Goal: Complete application form

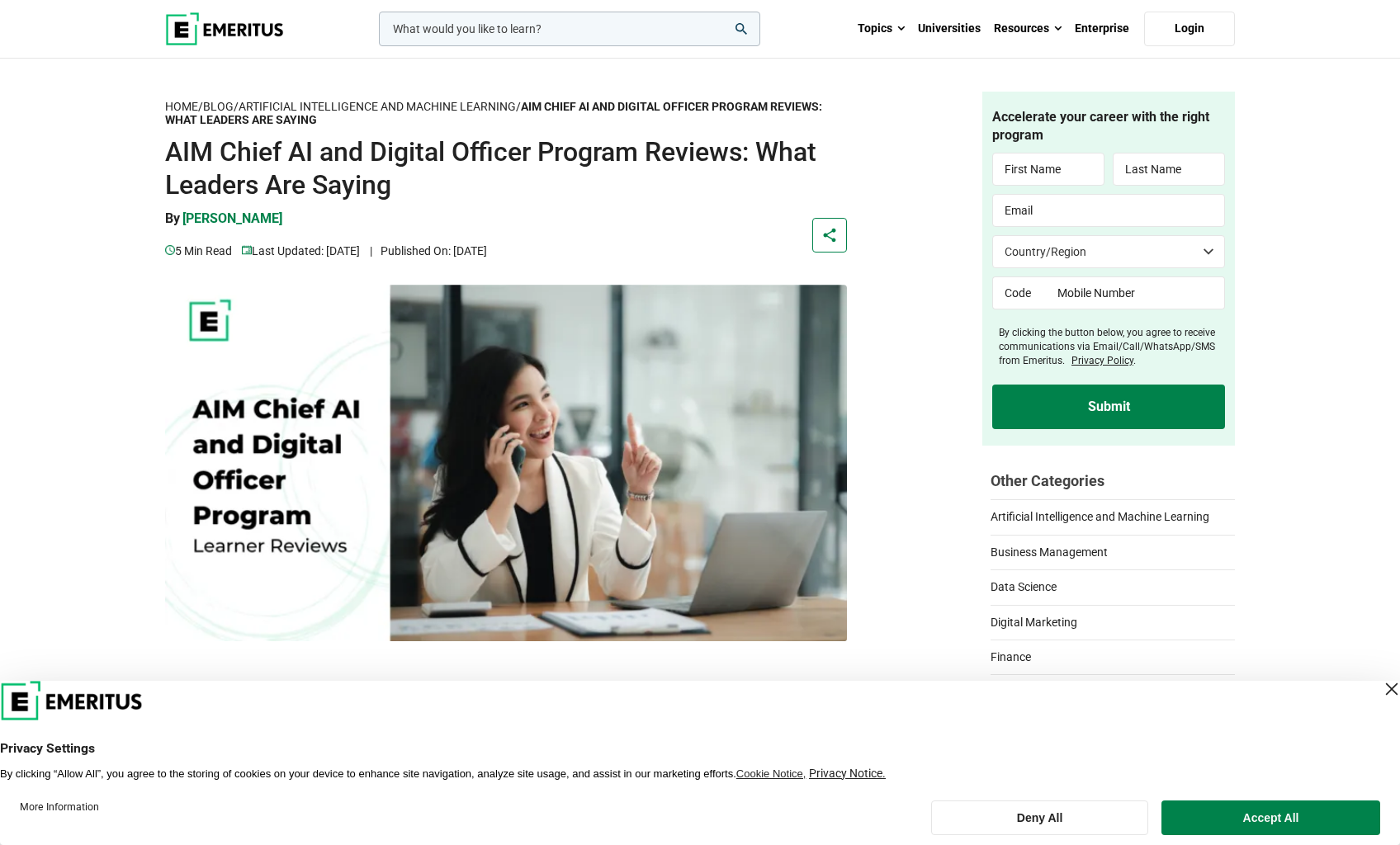
click at [1020, 174] on input "text" at bounding box center [1049, 169] width 113 height 33
type input "K"
type input "T"
type input "[PERSON_NAME].tai0"
click at [1020, 172] on input "K" at bounding box center [1049, 169] width 113 height 33
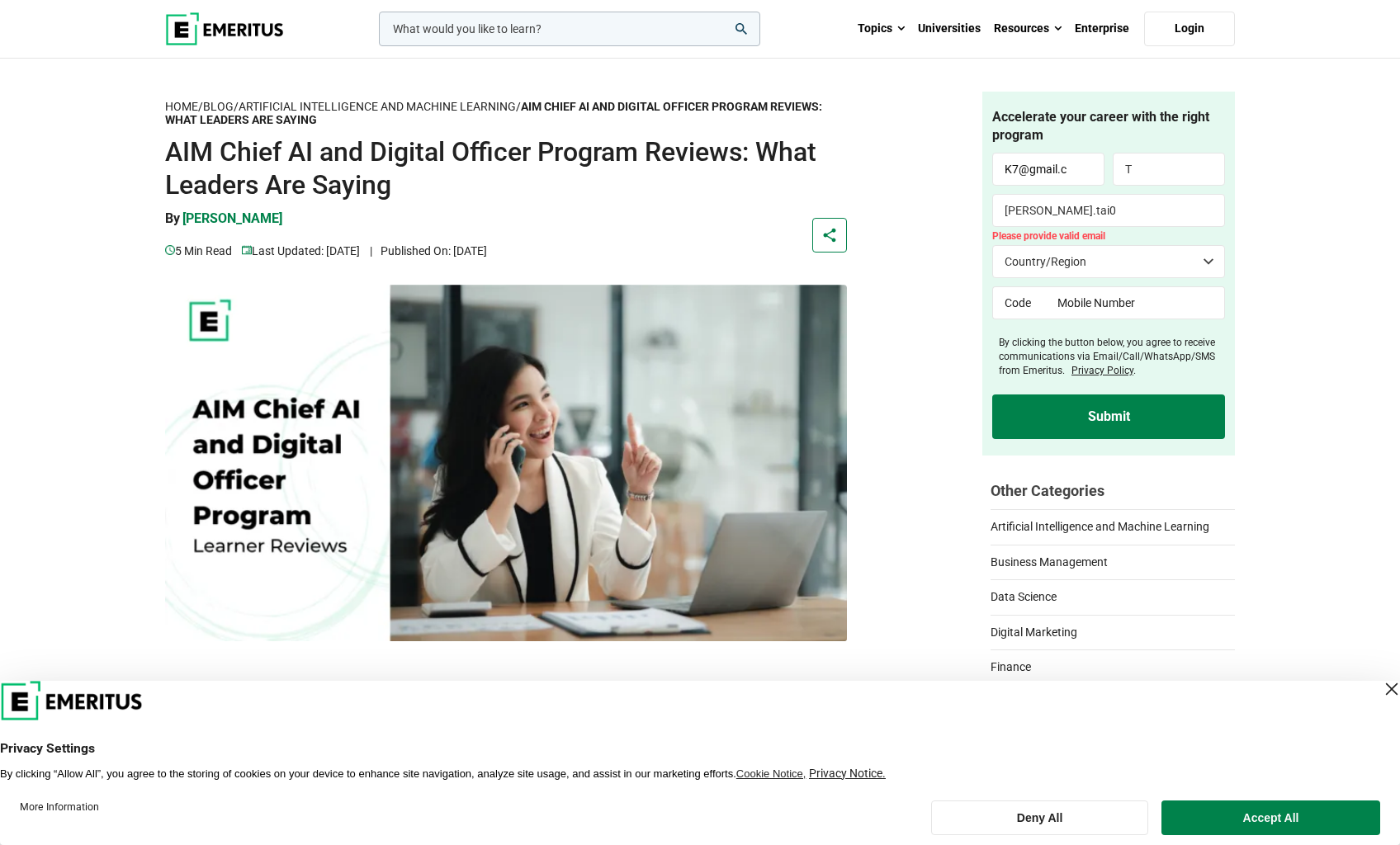
type input "K"
type input "[PERSON_NAME][EMAIL_ADDRESS][DOMAIN_NAME]"
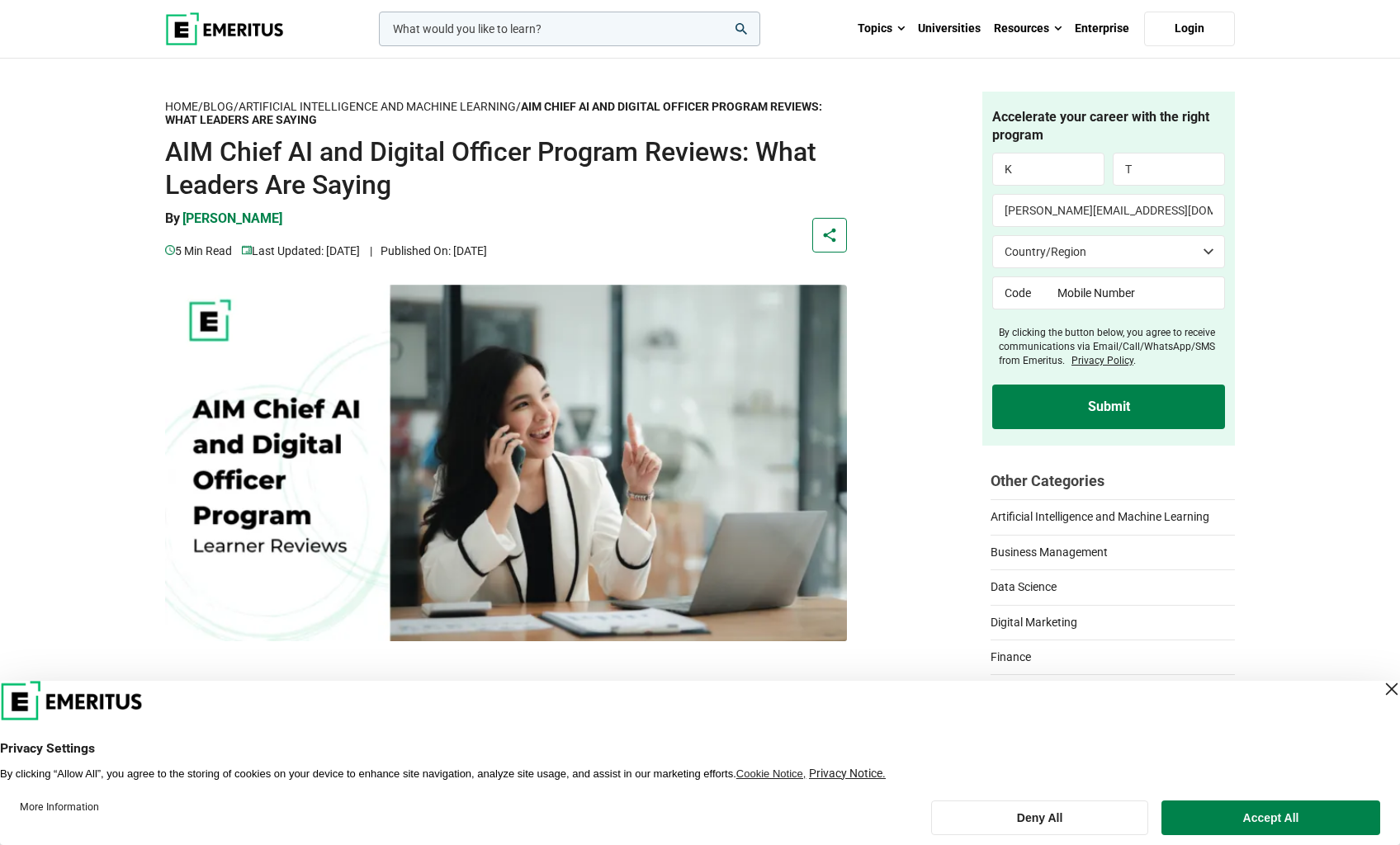
select select "[GEOGRAPHIC_DATA]"
type input "+92"
select select "[GEOGRAPHIC_DATA]"
type input "+63"
click at [1123, 283] on input "tel" at bounding box center [1136, 293] width 180 height 33
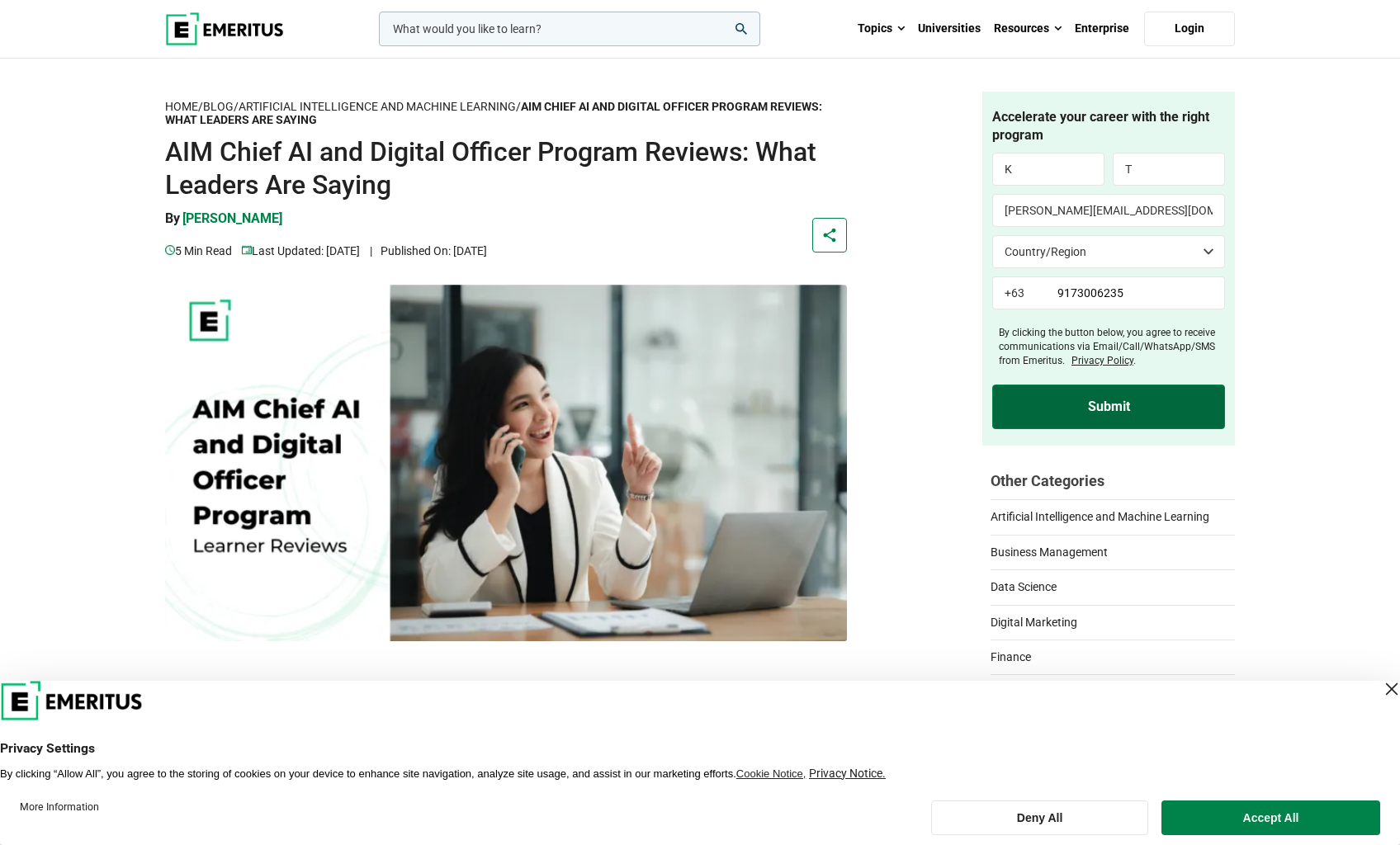
type input "9173006235"
click at [1098, 390] on input "Submit" at bounding box center [1109, 406] width 233 height 44
type input "Submit"
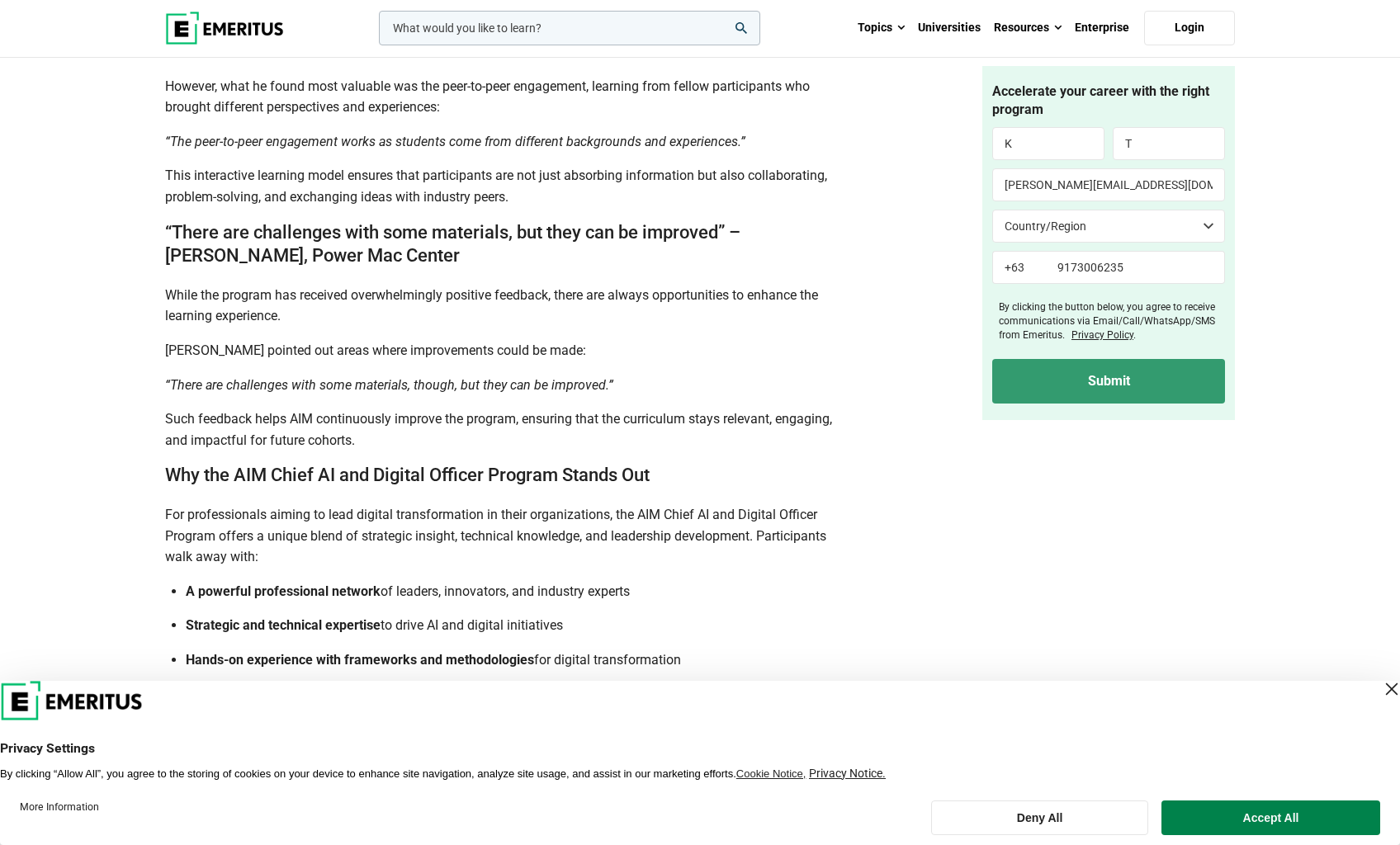
scroll to position [2085, 0]
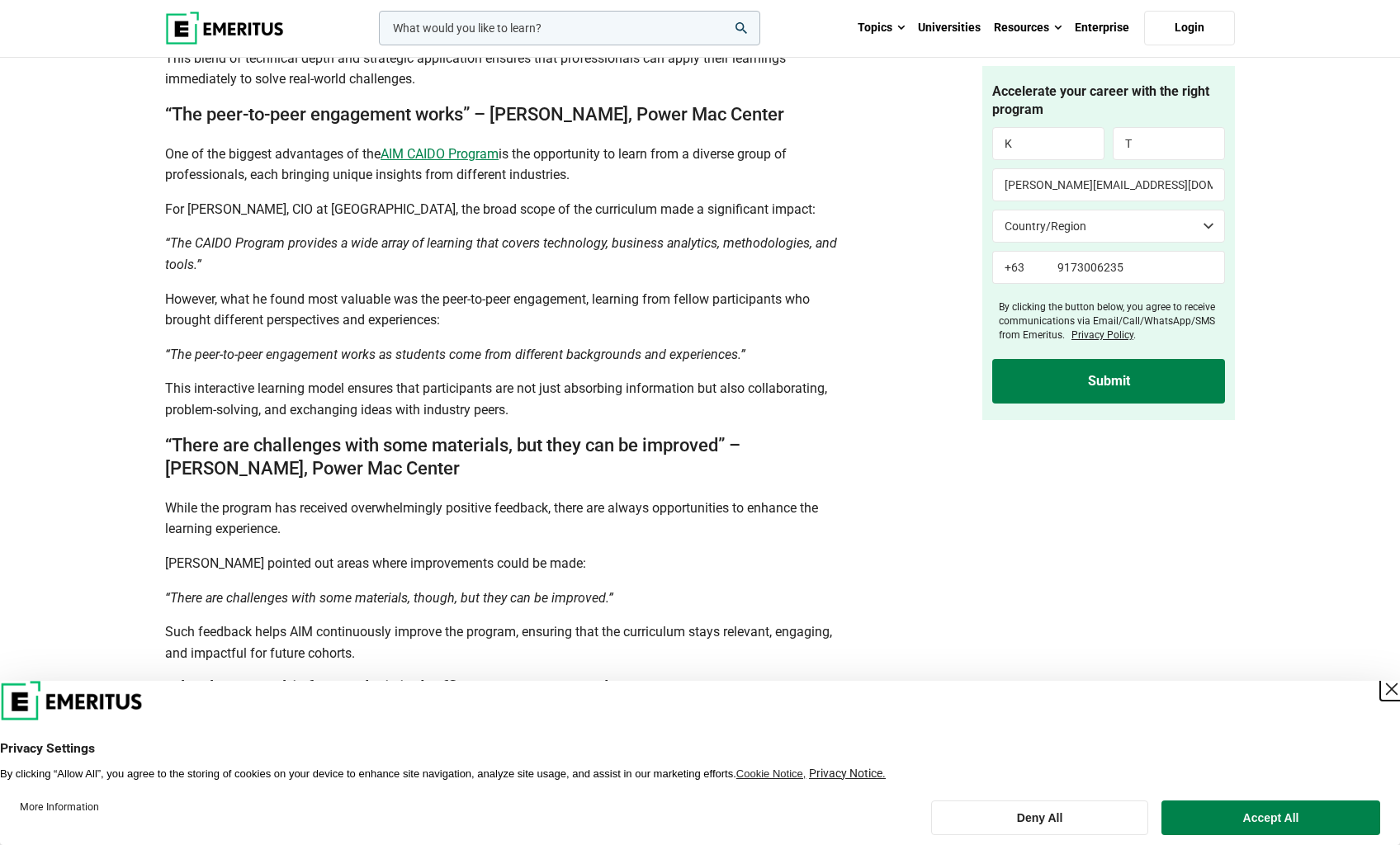
click at [1380, 681] on div "Close Layer" at bounding box center [1391, 689] width 23 height 23
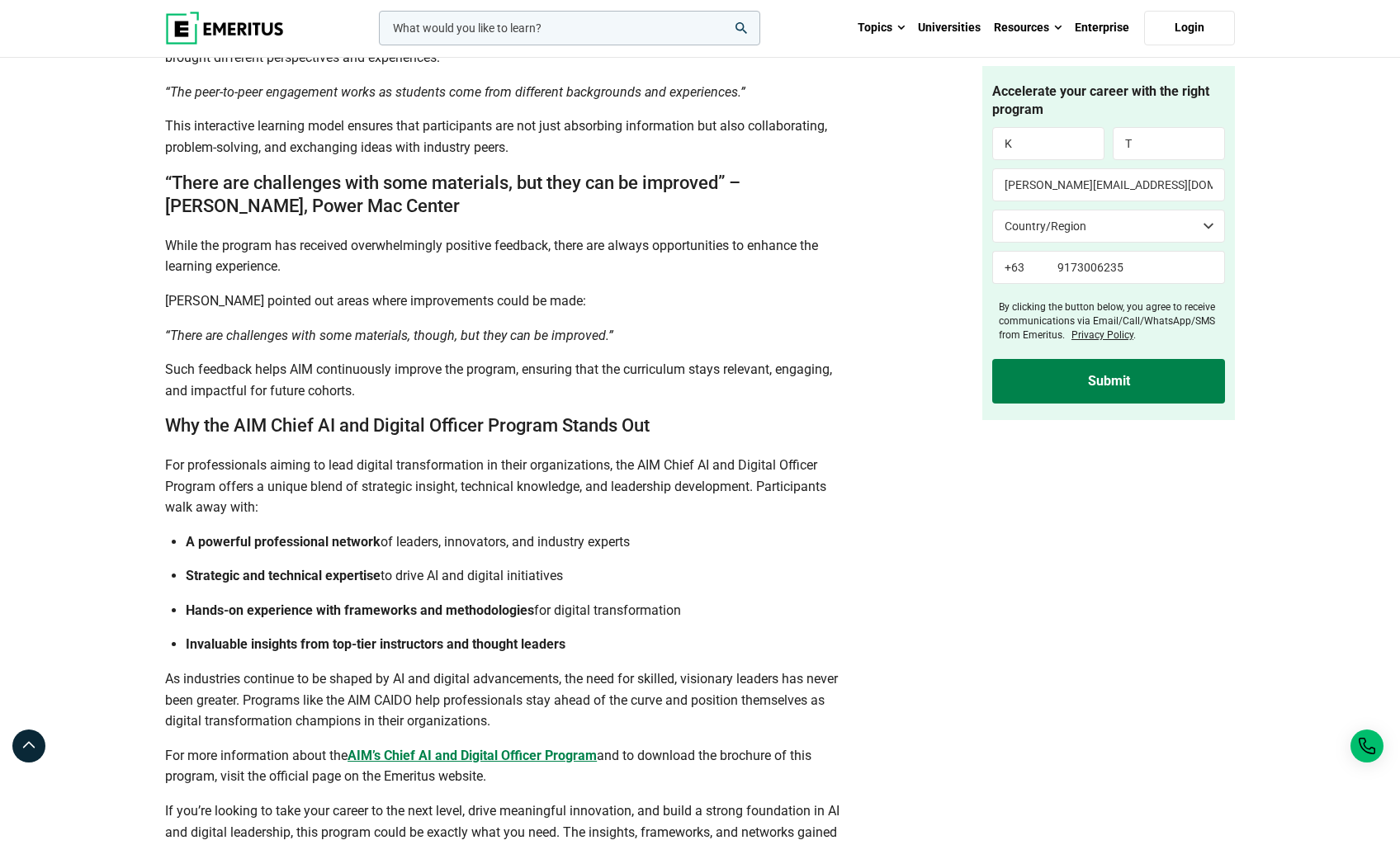
scroll to position [2349, 0]
click at [528, 752] on b "AIM’s Chief AI and Digital Officer Program" at bounding box center [472, 755] width 250 height 16
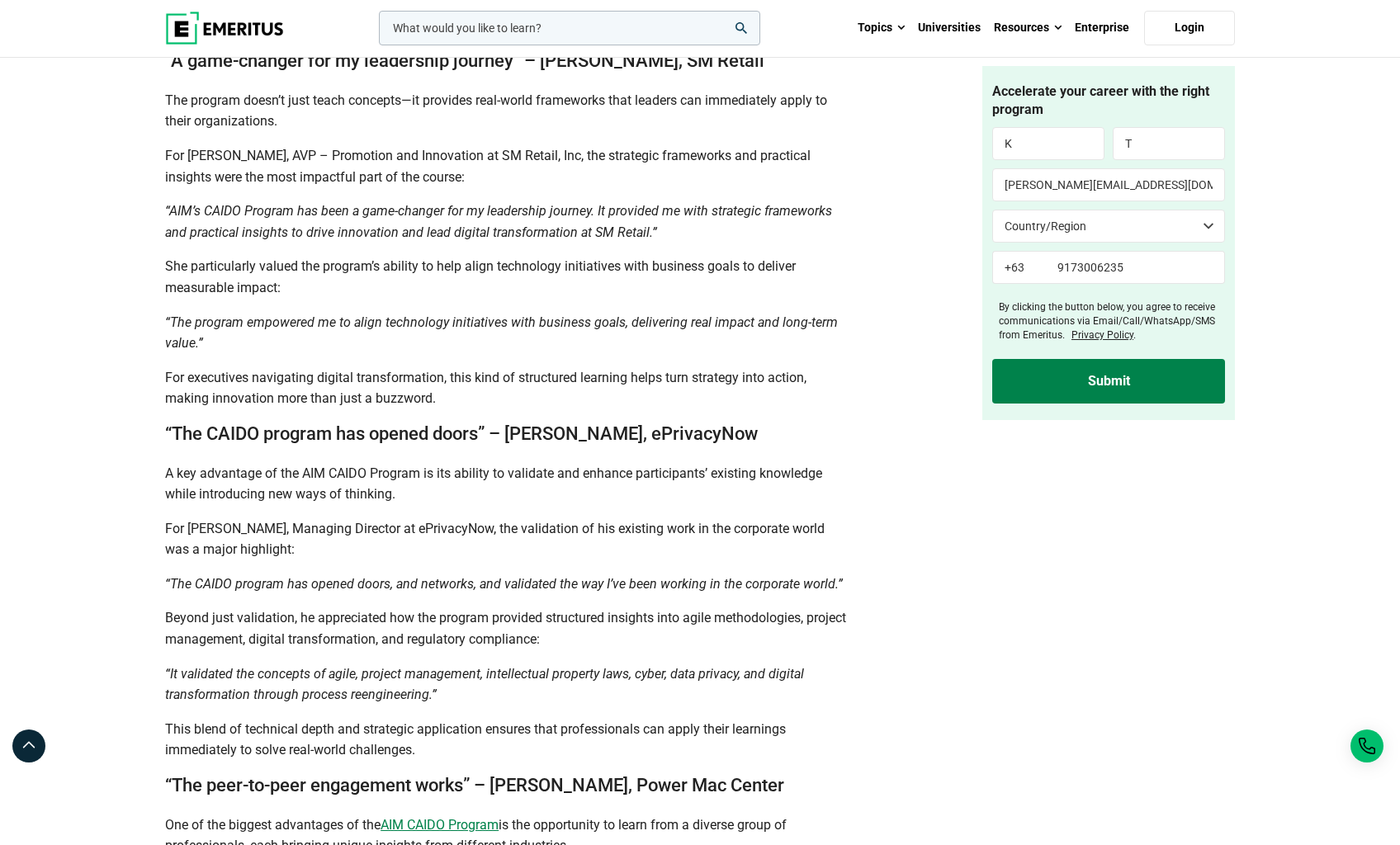
scroll to position [1449, 0]
